Goal: Information Seeking & Learning: Learn about a topic

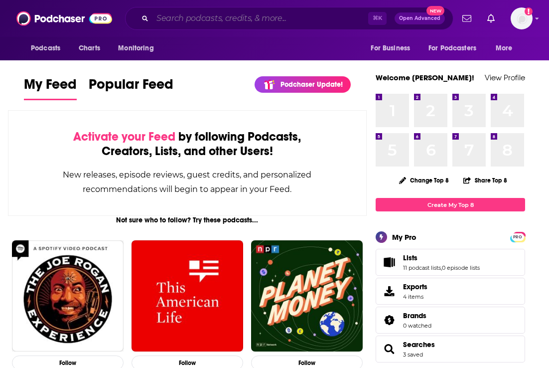
click at [235, 20] on input "Search podcasts, credits, & more..." at bounding box center [260, 18] width 216 height 16
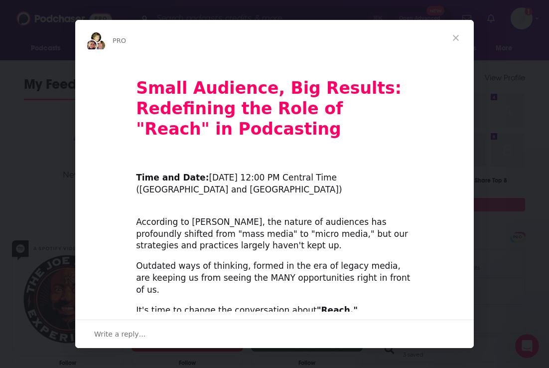
click at [452, 36] on span "Close" at bounding box center [456, 38] width 36 height 36
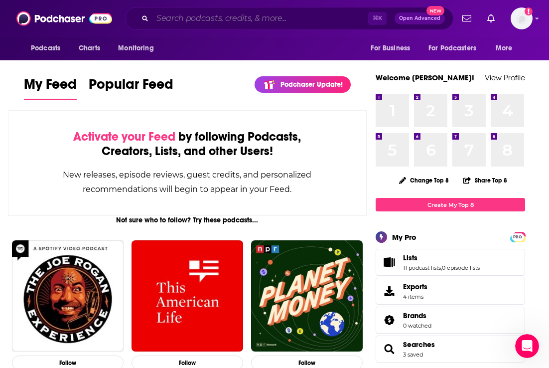
click at [325, 20] on input "Search podcasts, credits, & more..." at bounding box center [260, 18] width 216 height 16
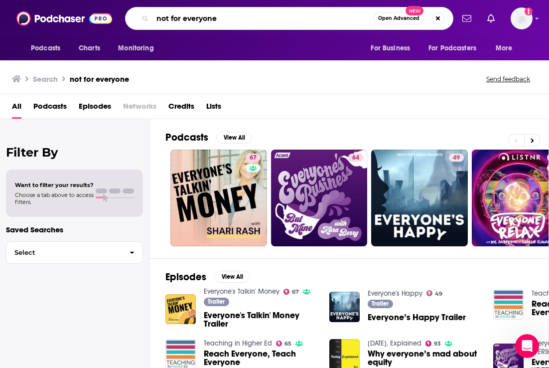
drag, startPoint x: 231, startPoint y: 18, endPoint x: 138, endPoint y: 18, distance: 93.7
click at [138, 18] on div "not for everyone Open Advanced New" at bounding box center [289, 18] width 328 height 23
type input "[PERSON_NAME]"
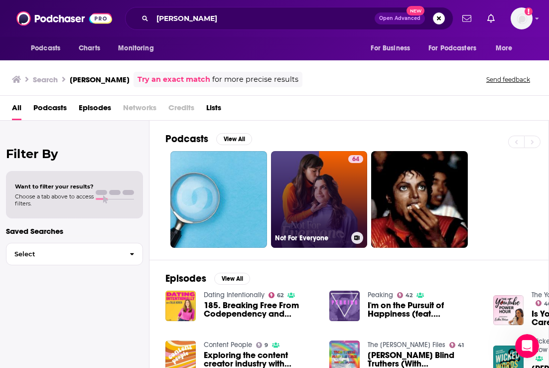
click at [318, 187] on link "64 Not For Everyone" at bounding box center [319, 199] width 97 height 97
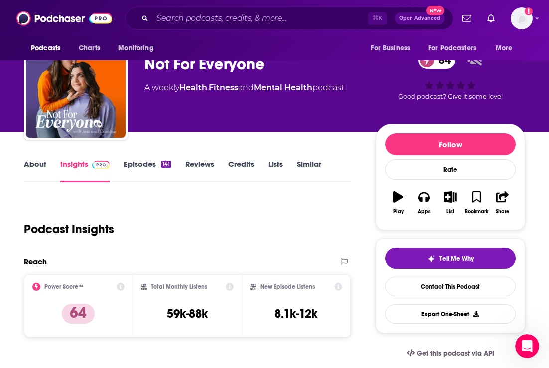
scroll to position [45, 0]
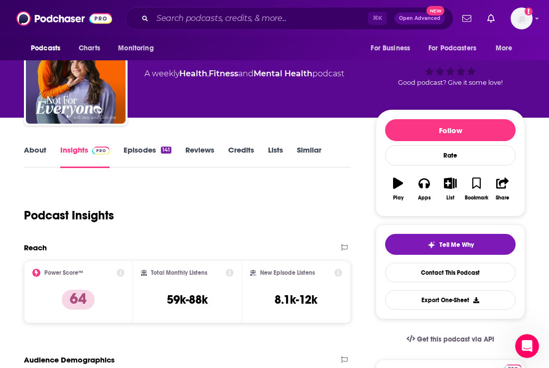
click at [37, 150] on link "About" at bounding box center [35, 156] width 22 height 23
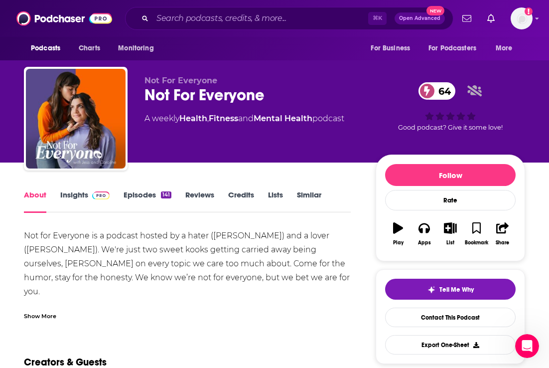
click at [71, 189] on div "About Insights Episodes 141 Reviews Credits Lists Similar" at bounding box center [187, 200] width 327 height 24
click at [75, 195] on link "Insights" at bounding box center [84, 201] width 49 height 23
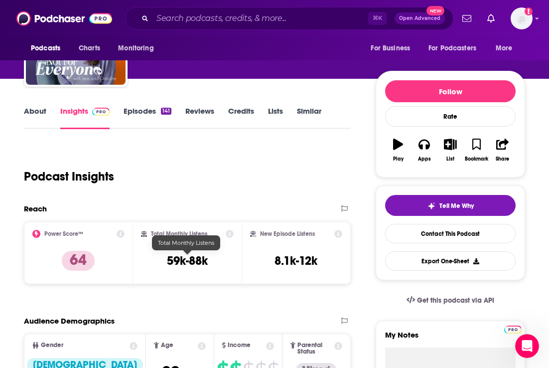
scroll to position [85, 0]
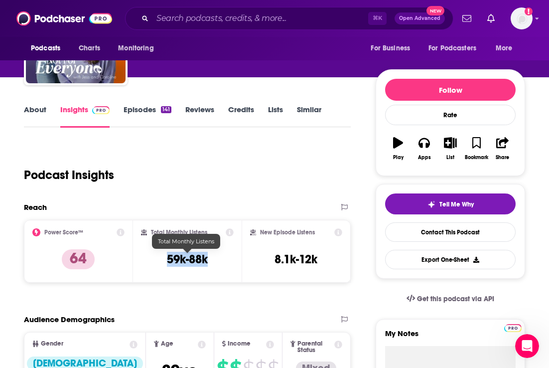
drag, startPoint x: 218, startPoint y: 261, endPoint x: 161, endPoint y: 261, distance: 57.3
click at [161, 261] on div "Total Monthly Listens 59k-88k" at bounding box center [187, 251] width 93 height 46
copy h3 "59k-88k"
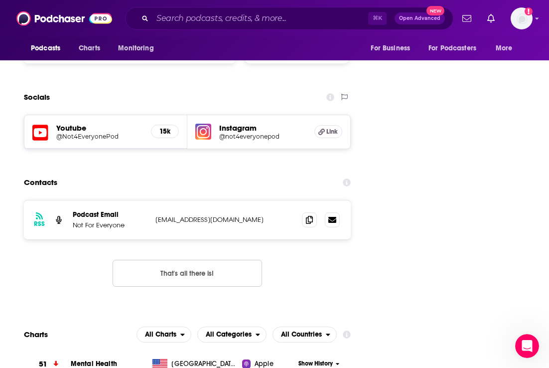
scroll to position [1122, 0]
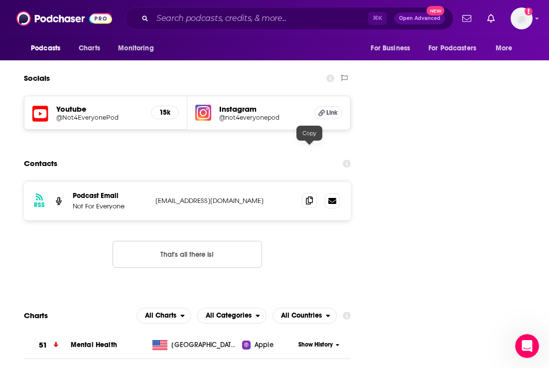
click at [307, 196] on icon at bounding box center [309, 200] width 7 height 8
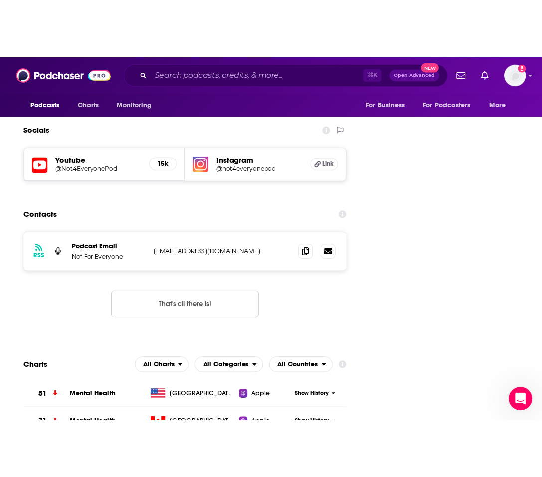
scroll to position [1118, 0]
